Goal: Task Accomplishment & Management: Manage account settings

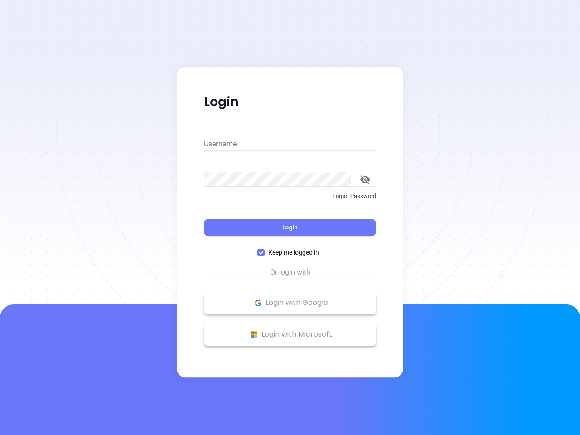
click at [290, 218] on div "Login" at bounding box center [290, 222] width 172 height 28
click at [290, 144] on input "Username" at bounding box center [290, 144] width 172 height 15
click at [366, 180] on icon "toggle password visibility" at bounding box center [366, 180] width 10 height 9
click at [290, 228] on span "Login" at bounding box center [290, 228] width 15 height 8
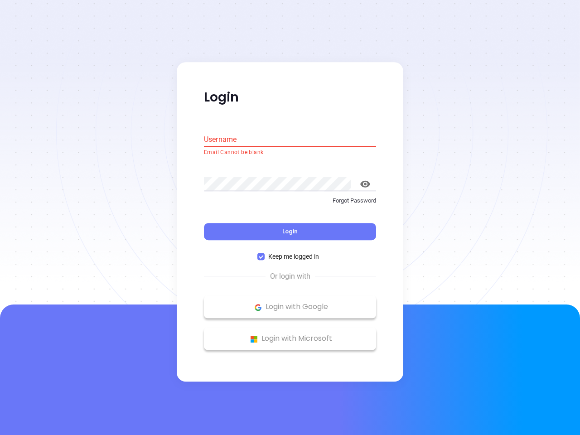
click at [290, 253] on span "Keep me logged in" at bounding box center [294, 257] width 58 height 10
click at [265, 254] on input "Keep me logged in" at bounding box center [261, 257] width 7 height 7
checkbox input "false"
click at [290, 303] on p "Login with Google" at bounding box center [290, 308] width 163 height 14
click at [290, 335] on p "Login with Microsoft" at bounding box center [290, 339] width 163 height 14
